Goal: Communication & Community: Answer question/provide support

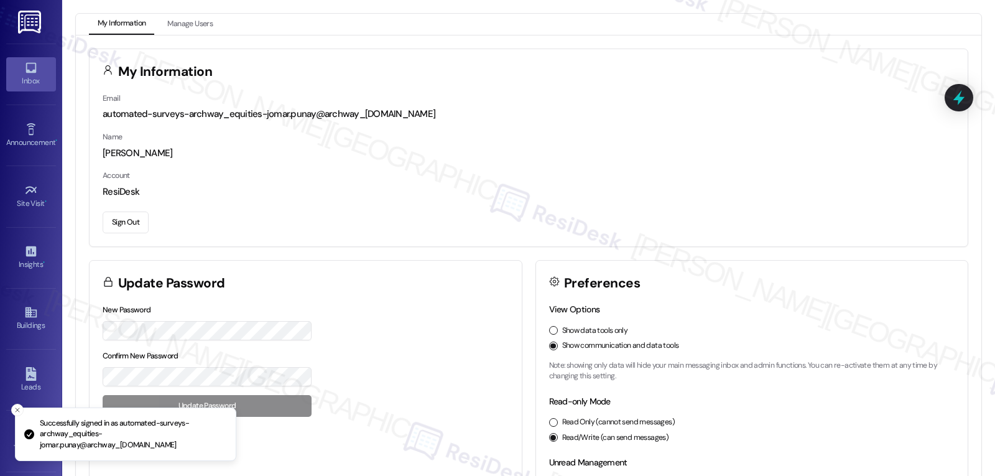
click at [40, 75] on div "Inbox" at bounding box center [31, 81] width 62 height 12
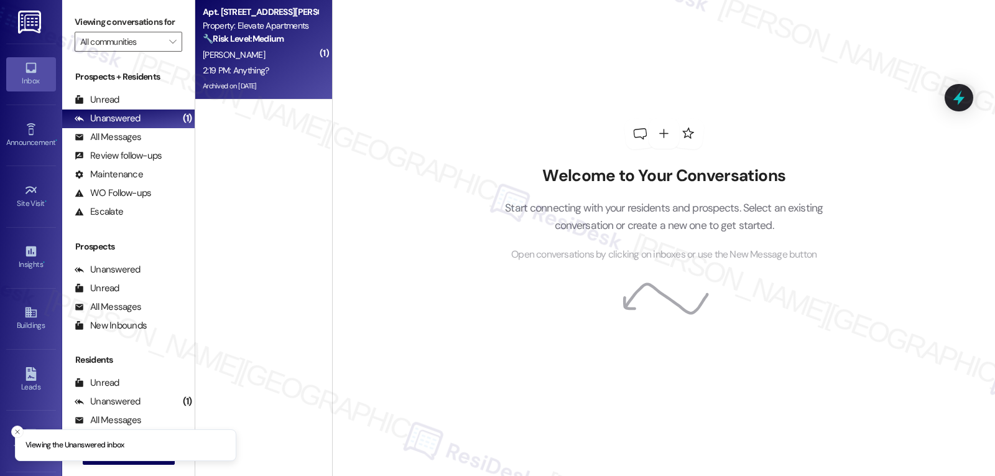
click at [278, 54] on div "[PERSON_NAME]" at bounding box center [259, 55] width 117 height 16
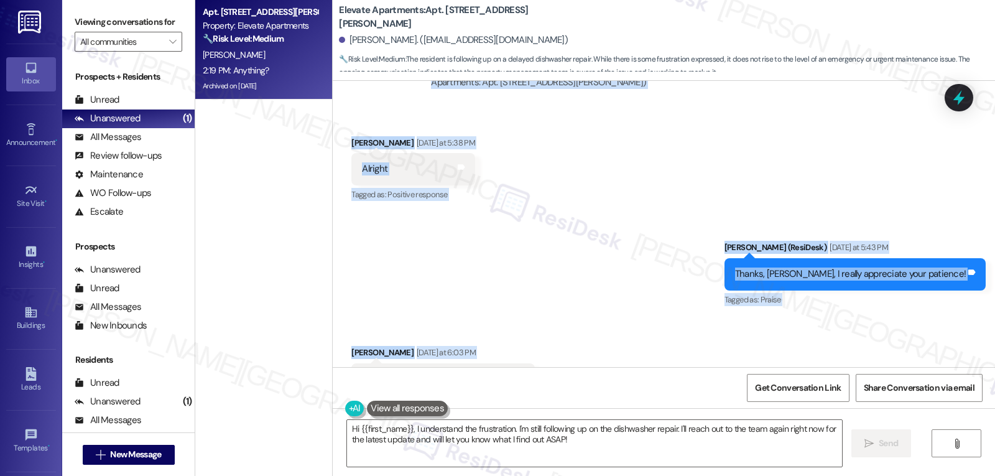
scroll to position [12089, 0]
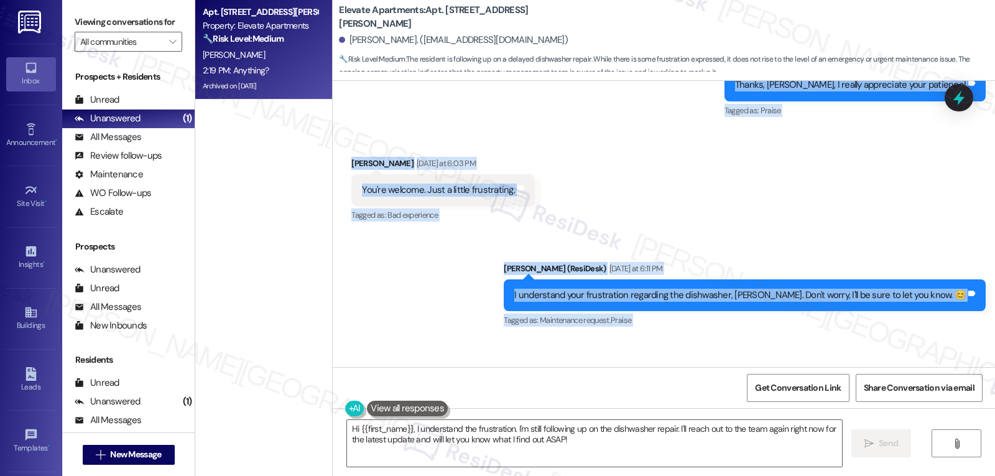
drag, startPoint x: 395, startPoint y: 98, endPoint x: 505, endPoint y: 334, distance: 260.6
click at [505, 334] on div "Lease started [DATE] 8:00 PM Survey, sent via SMS Residesk Automated Survey [DA…" at bounding box center [664, 224] width 662 height 286
copy div "[PERSON_NAME] (ResiDesk) [DATE] at 5:35 PM Hi [PERSON_NAME], I'm so sorry for t…"
click at [587, 450] on textarea "Hi {{first_name}}, I understand the frustration. I'm still following up on the …" at bounding box center [594, 443] width 495 height 47
paste textarea "[PERSON_NAME], I totally understand how frustrating the wait has been."
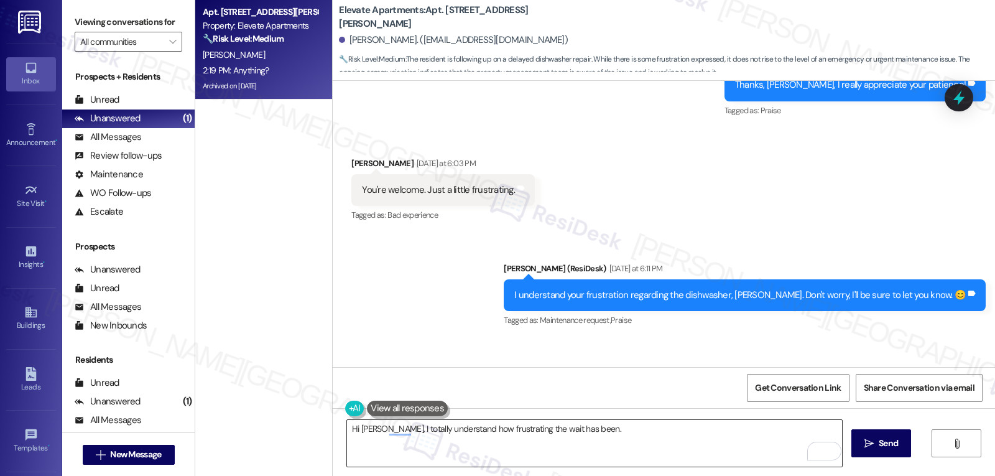
click at [613, 426] on textarea "Hi [PERSON_NAME], I totally understand how frustrating the wait has been." at bounding box center [594, 443] width 495 height 47
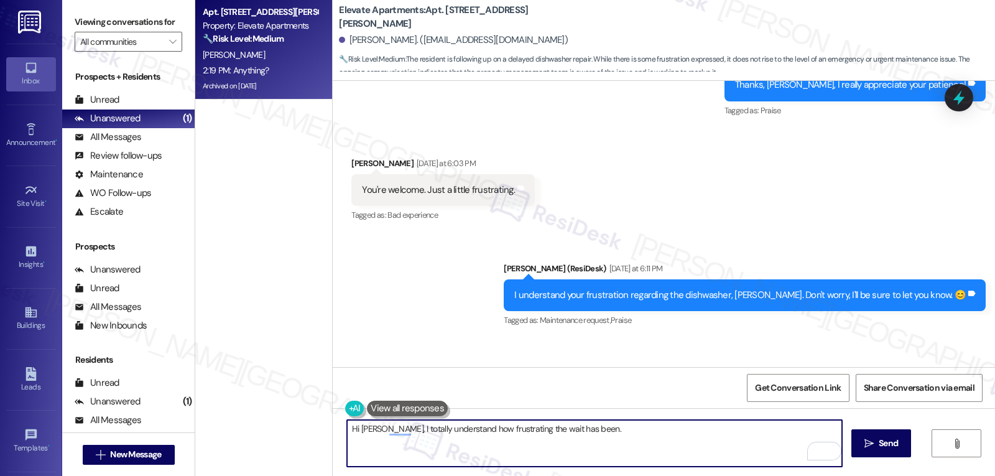
paste textarea "will keep you posted as soon as I hear back. Thanks so much for hanging in ther…"
click at [572, 431] on textarea "Hi [PERSON_NAME], I totally understand how frustrating the wait has been. will …" at bounding box center [594, 443] width 495 height 47
click at [801, 429] on textarea "Hi [PERSON_NAME], I totally understand how frustrating the wait has been. I'm s…" at bounding box center [594, 443] width 495 height 47
click at [656, 446] on textarea "Hi [PERSON_NAME], I totally understand how frustrating the wait has been. I'm s…" at bounding box center [594, 443] width 495 height 47
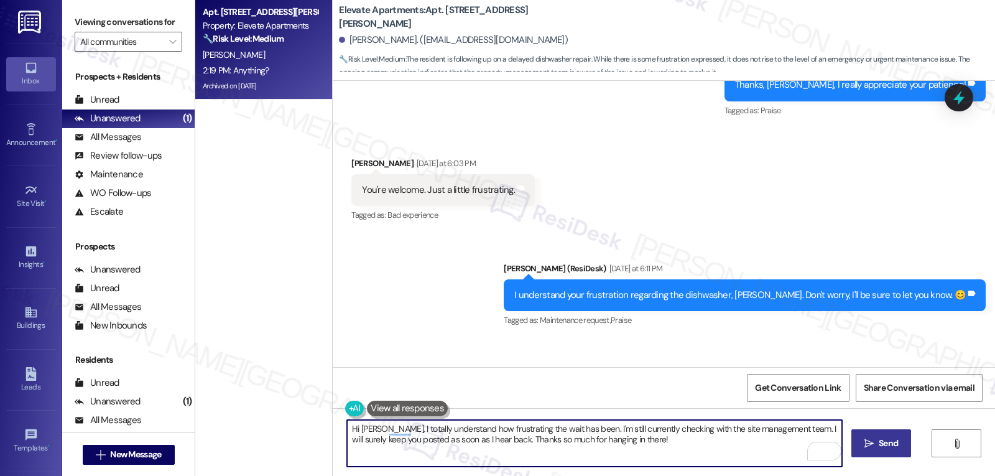
type textarea "Hi [PERSON_NAME], I totally understand how frustrating the wait has been. I'm s…"
click at [890, 446] on span "Send" at bounding box center [887, 442] width 19 height 13
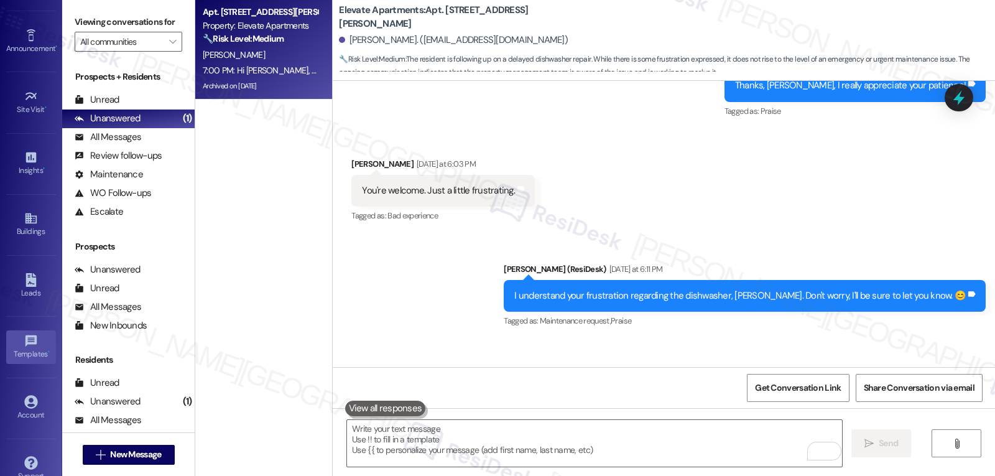
scroll to position [117, 0]
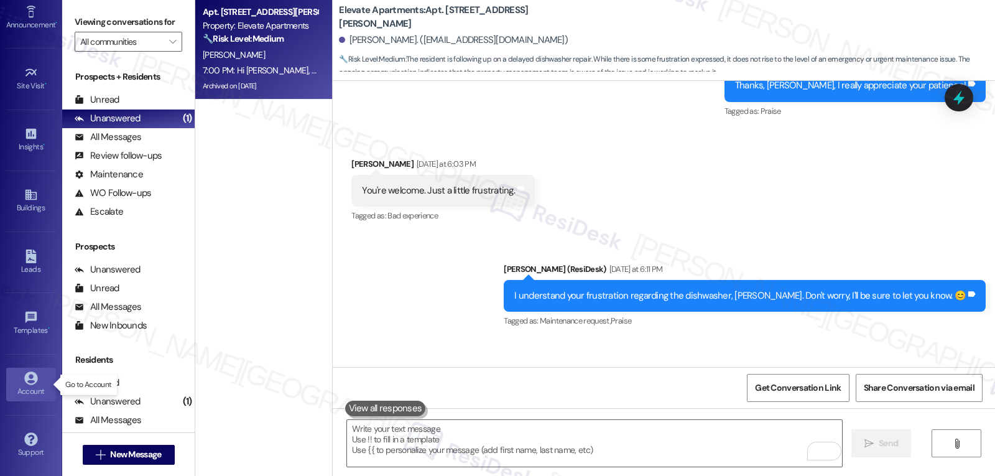
click at [19, 384] on link "Account" at bounding box center [31, 384] width 50 height 34
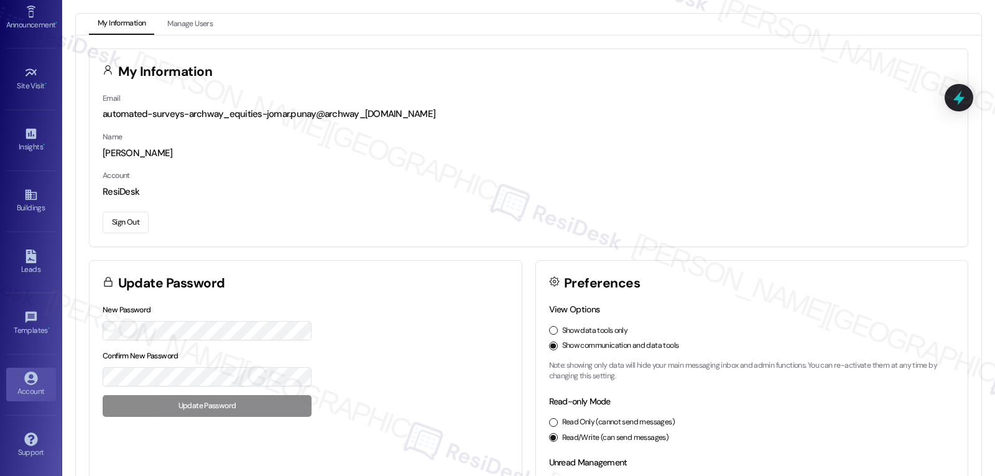
click at [125, 225] on button "Sign Out" at bounding box center [126, 222] width 46 height 22
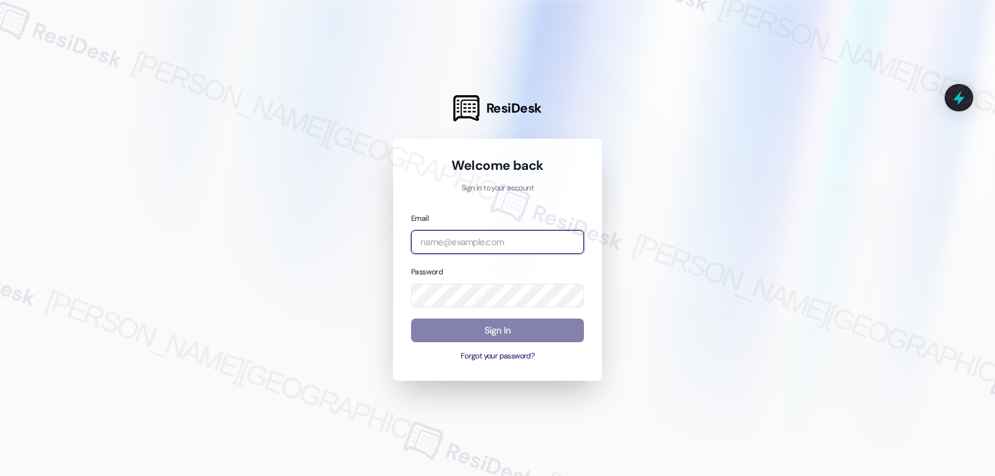
click at [520, 237] on input "email" at bounding box center [497, 242] width 173 height 24
click at [499, 243] on input "email" at bounding box center [497, 242] width 173 height 24
paste input "[EMAIL_ADDRESS][DOMAIN_NAME]"
type input "[EMAIL_ADDRESS][DOMAIN_NAME]"
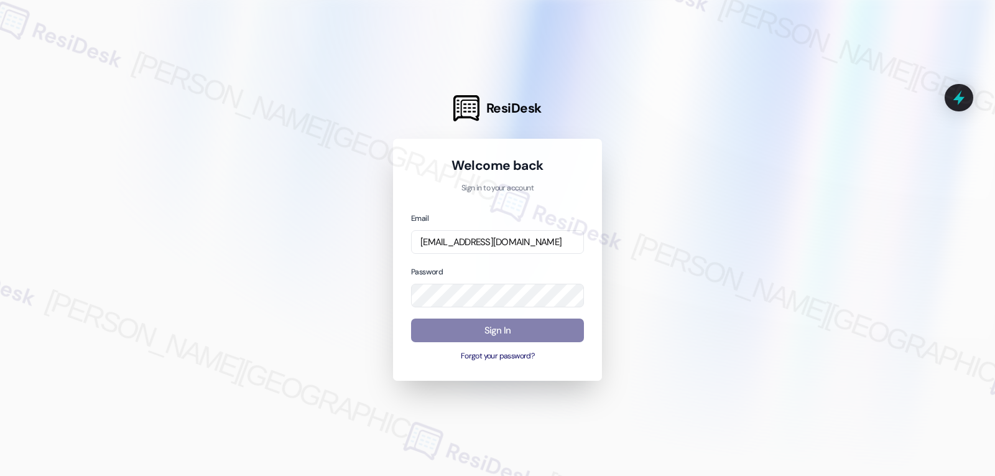
scroll to position [0, 0]
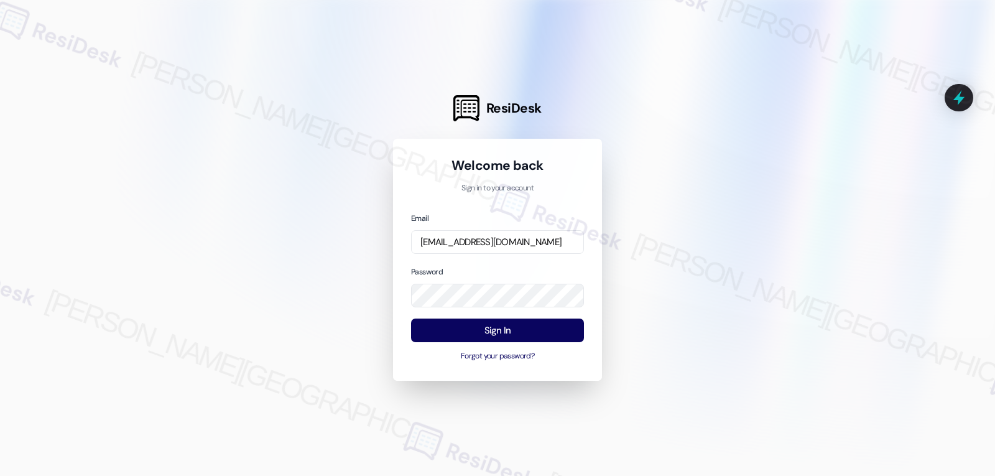
click at [476, 265] on div "Password" at bounding box center [497, 286] width 173 height 43
click at [488, 332] on button "Sign In" at bounding box center [497, 330] width 173 height 24
